Goal: Task Accomplishment & Management: Manage account settings

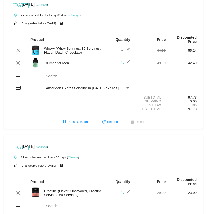
scroll to position [138, 0]
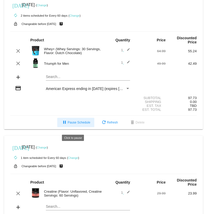
click at [80, 124] on span "pause Pause Schedule" at bounding box center [76, 122] width 29 height 4
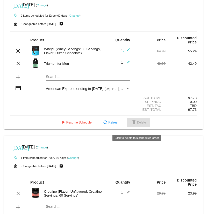
click at [135, 124] on mat-icon "delete" at bounding box center [134, 122] width 6 height 6
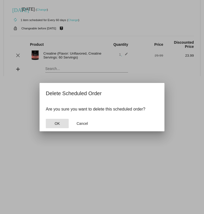
click at [58, 123] on span "OK" at bounding box center [57, 123] width 5 height 4
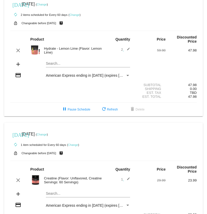
scroll to position [0, 0]
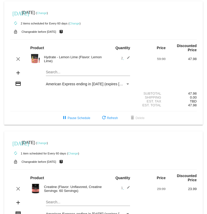
click at [33, 59] on img at bounding box center [35, 58] width 10 height 10
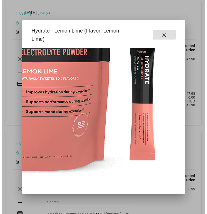
scroll to position [0, 110]
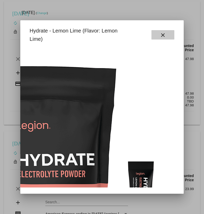
click at [169, 34] on button "close" at bounding box center [162, 34] width 23 height 9
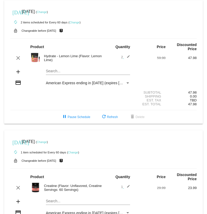
scroll to position [0, 0]
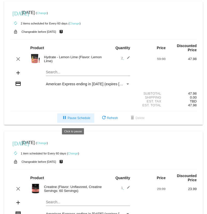
click at [70, 120] on span "pause Pause Schedule" at bounding box center [76, 118] width 29 height 4
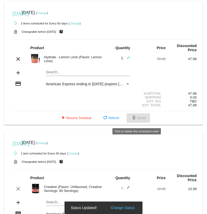
click at [145, 120] on span "delete Delete" at bounding box center [138, 118] width 15 height 4
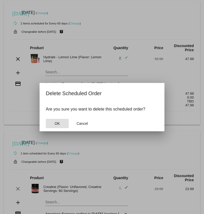
click at [60, 120] on button "OK" at bounding box center [57, 123] width 23 height 9
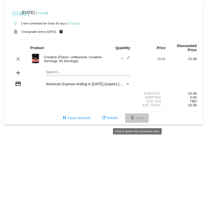
click at [142, 119] on span "delete Delete" at bounding box center [137, 118] width 15 height 4
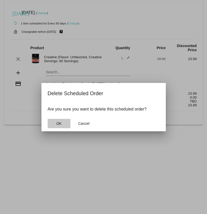
click at [62, 121] on button "OK" at bounding box center [59, 123] width 23 height 9
